Goal: Check status: Check status

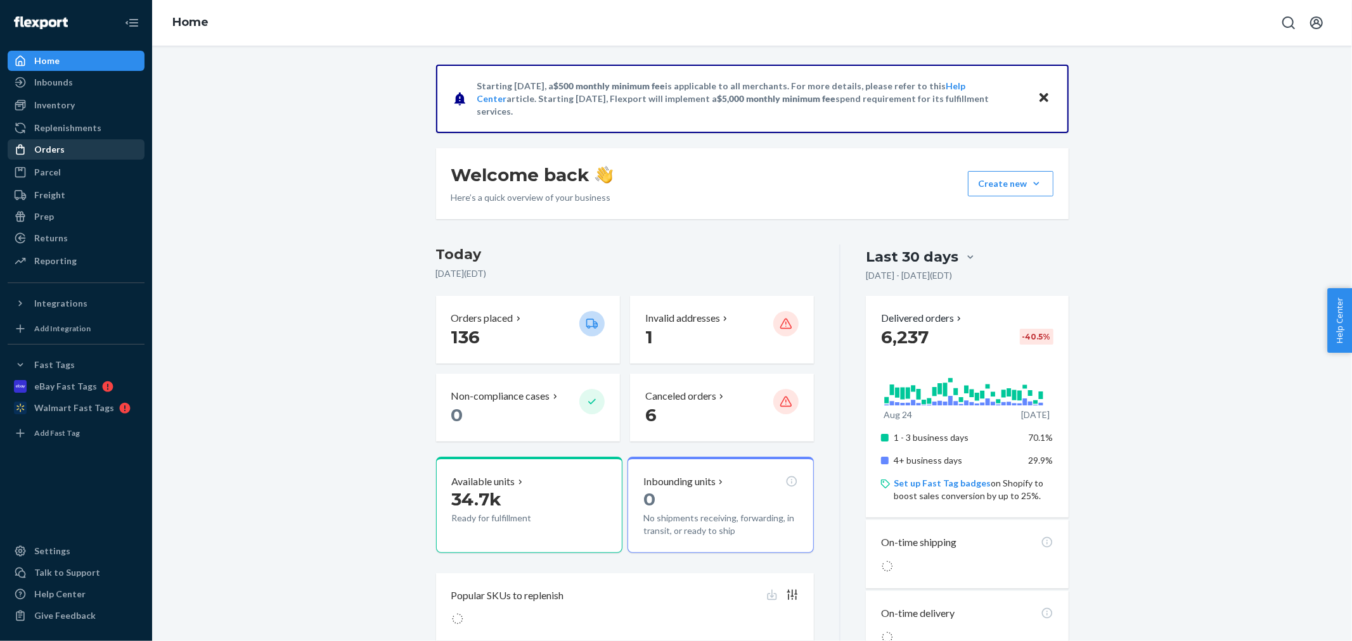
drag, startPoint x: 51, startPoint y: 143, endPoint x: 80, endPoint y: 142, distance: 28.5
click at [51, 142] on div "Orders" at bounding box center [76, 150] width 134 height 18
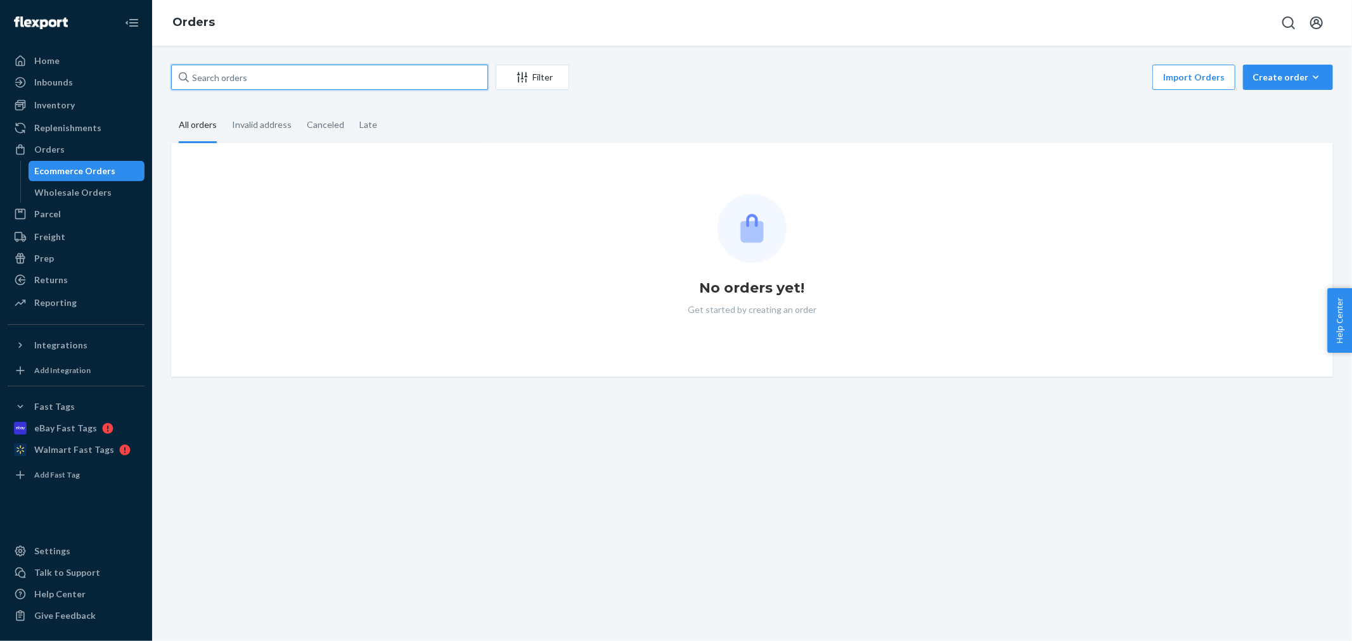
click at [247, 76] on input "text" at bounding box center [329, 77] width 317 height 25
paste input "3375410"
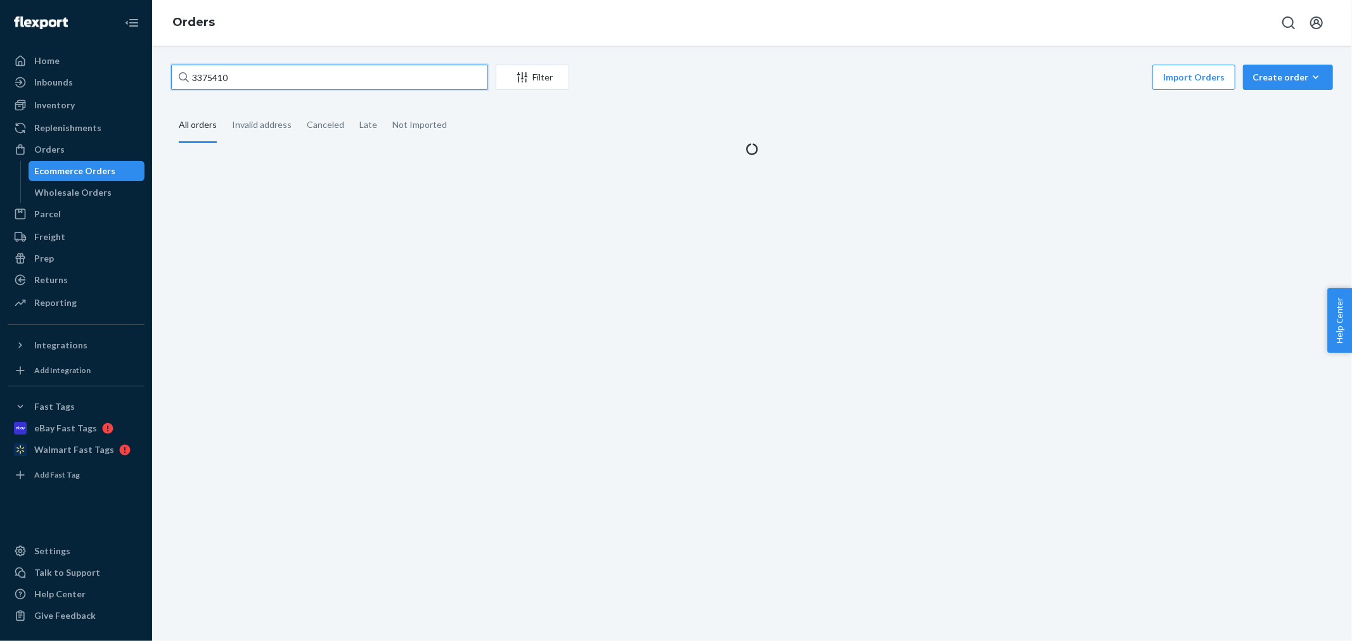
click at [247, 76] on input "3375410" at bounding box center [329, 77] width 317 height 25
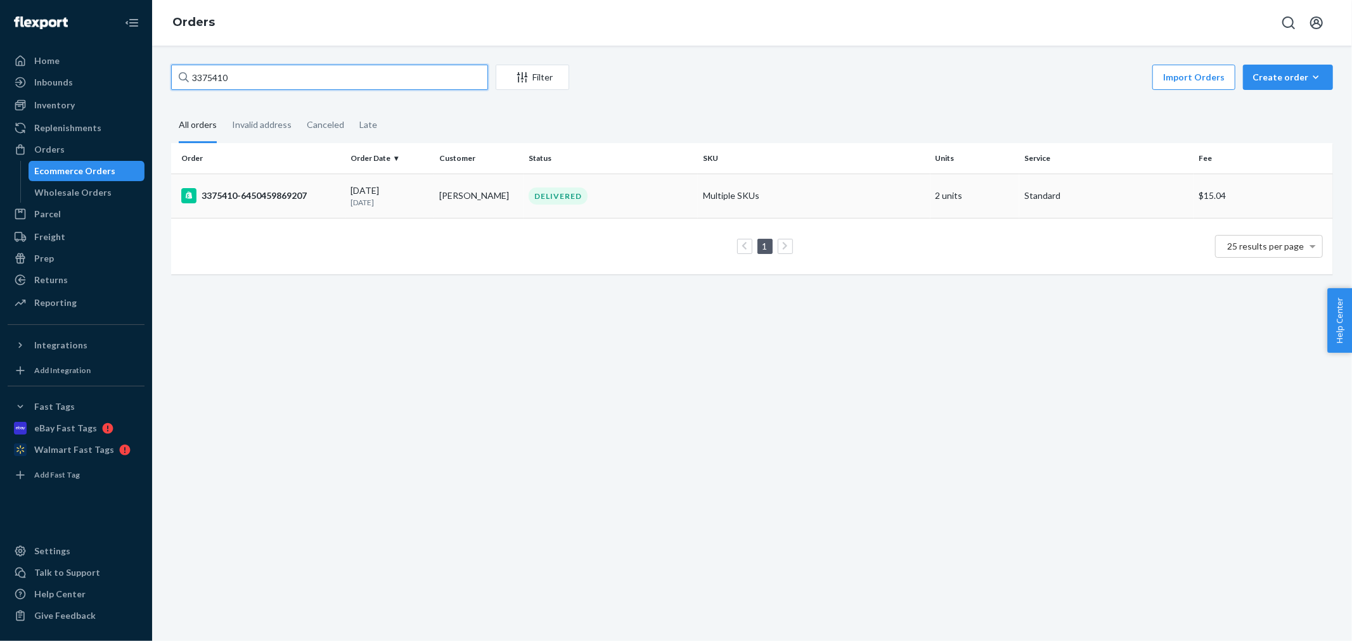
type input "3375410"
click at [188, 195] on icon at bounding box center [188, 195] width 4 height 8
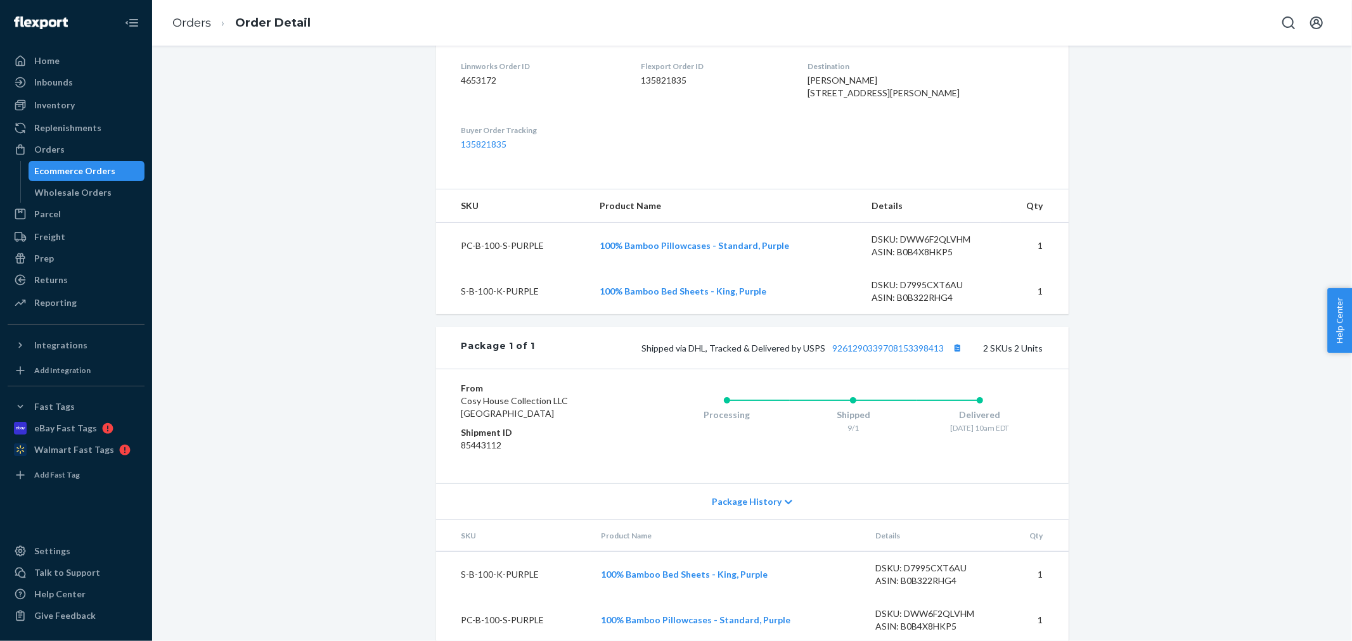
scroll to position [362, 0]
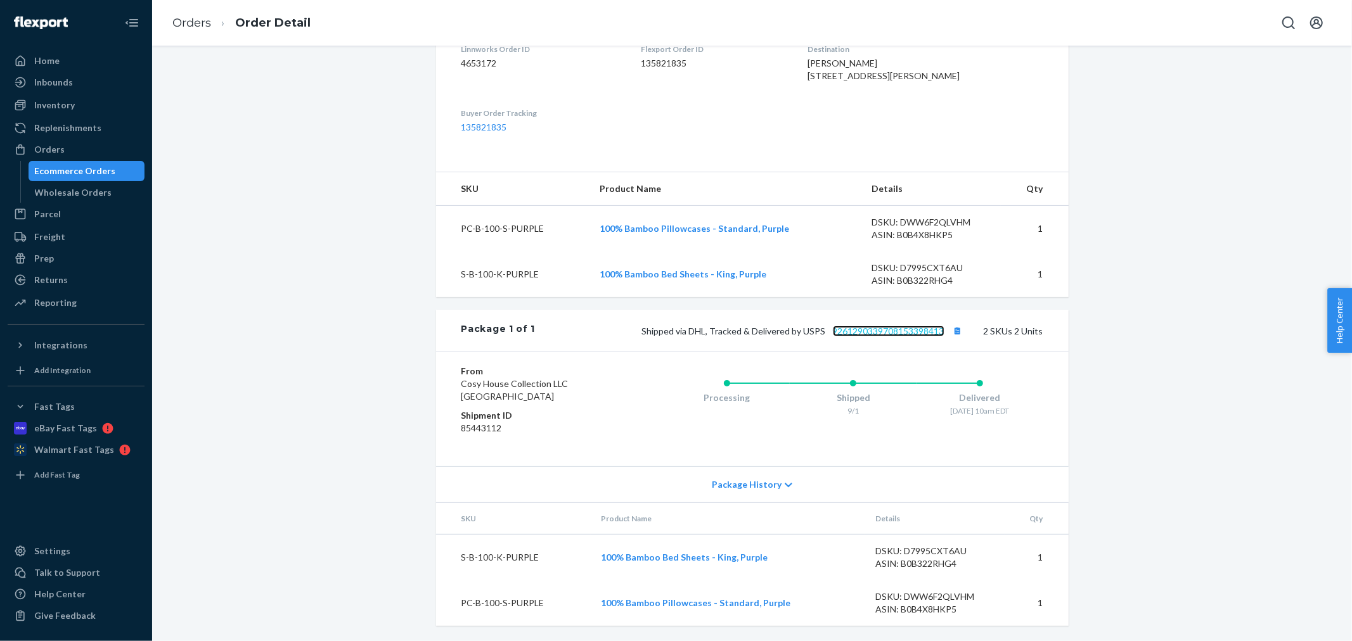
click at [888, 327] on link "9261290339708153398413" at bounding box center [889, 331] width 112 height 11
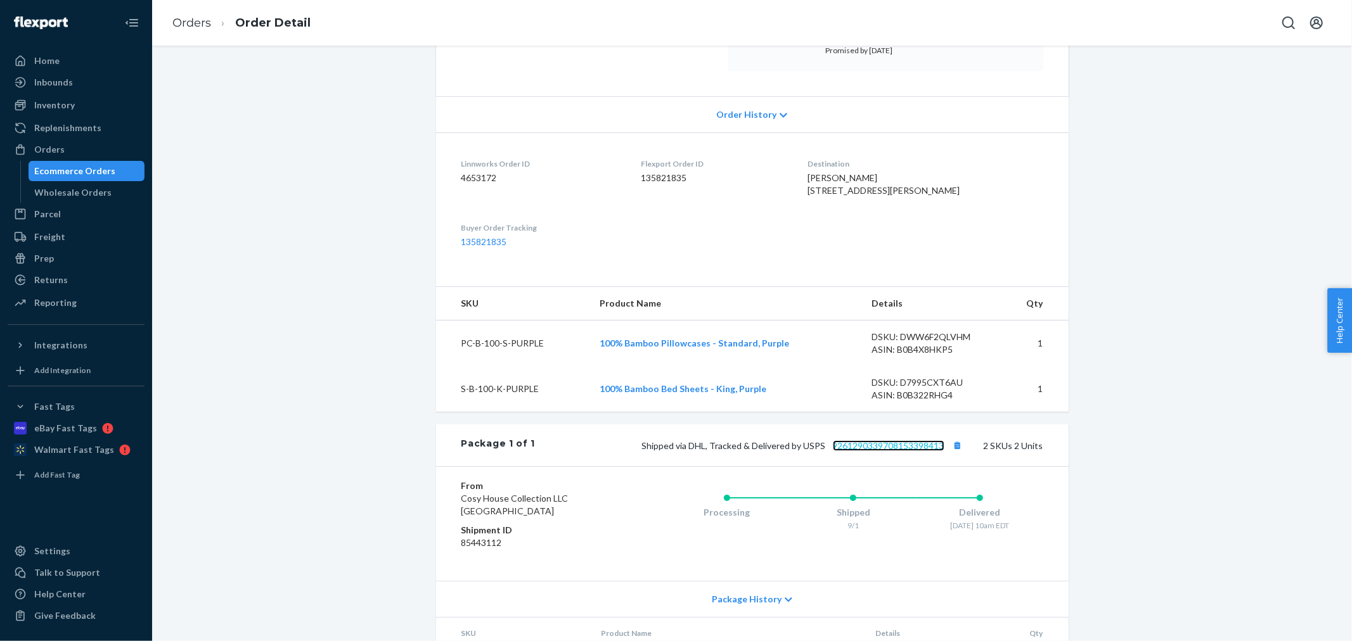
scroll to position [150, 0]
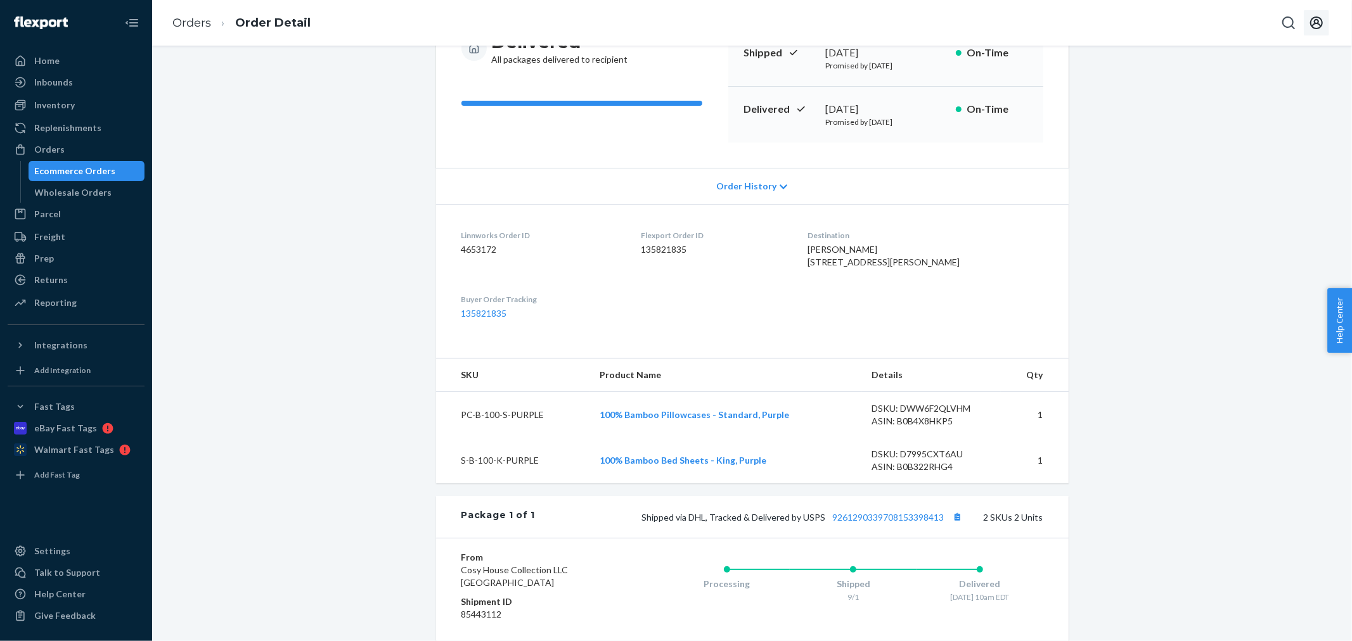
click at [1318, 23] on icon "Open account menu" at bounding box center [1316, 22] width 13 height 13
drag, startPoint x: 1238, startPoint y: 130, endPoint x: 1228, endPoint y: 140, distance: 14.8
click at [1239, 130] on div "Log out" at bounding box center [1286, 135] width 95 height 23
